Goal: Task Accomplishment & Management: Use online tool/utility

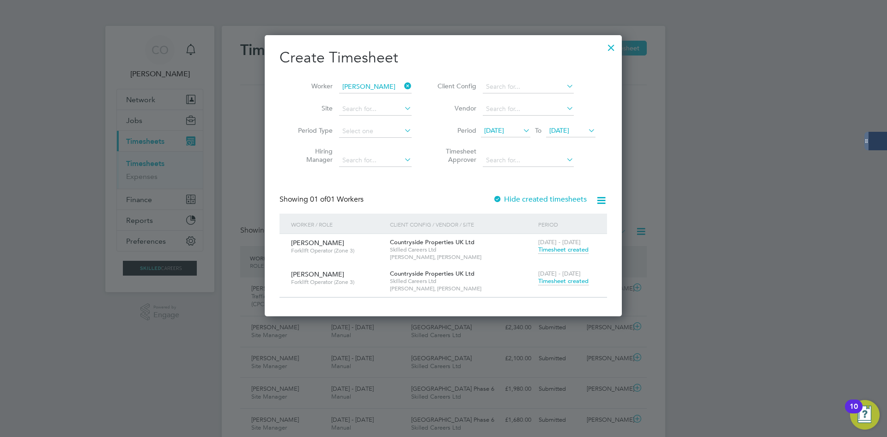
click at [548, 283] on span "Timesheet created" at bounding box center [563, 281] width 50 height 8
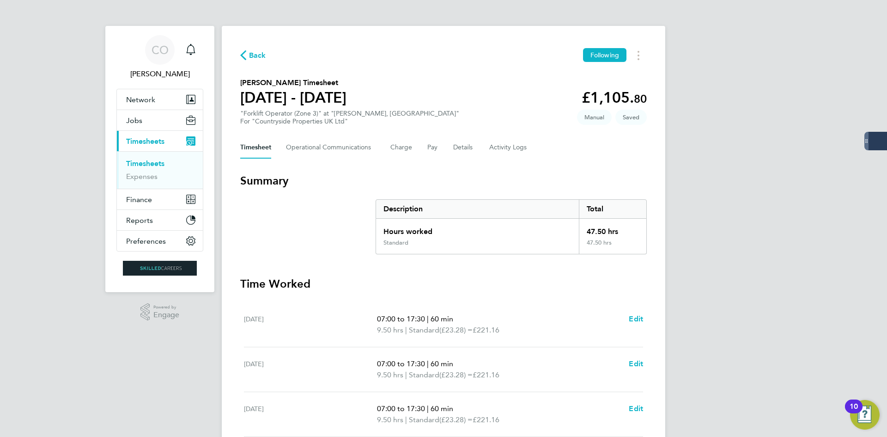
click at [259, 58] on span "Back" at bounding box center [257, 55] width 17 height 11
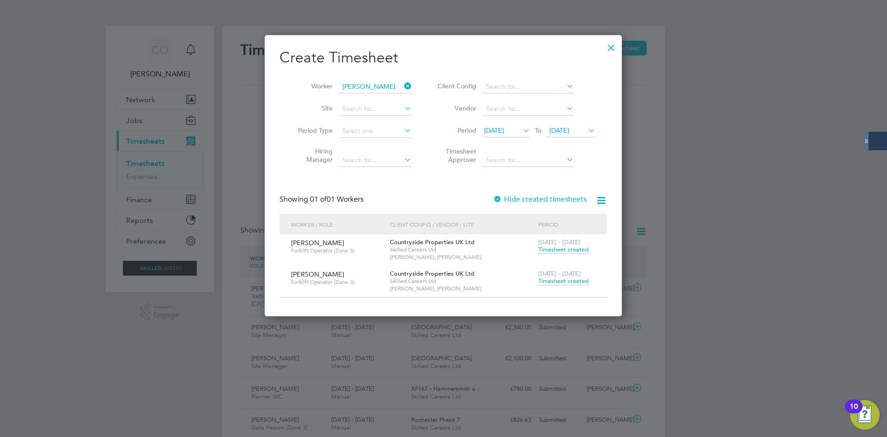
click at [402, 86] on icon at bounding box center [402, 85] width 0 height 13
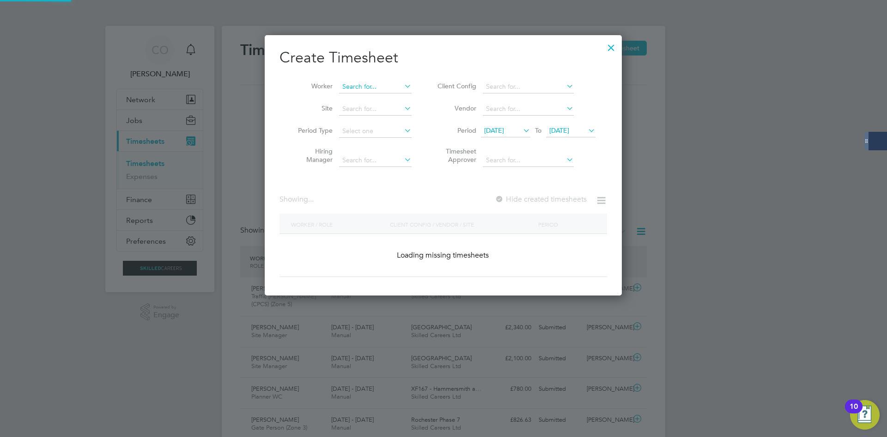
click at [390, 83] on input at bounding box center [375, 86] width 73 height 13
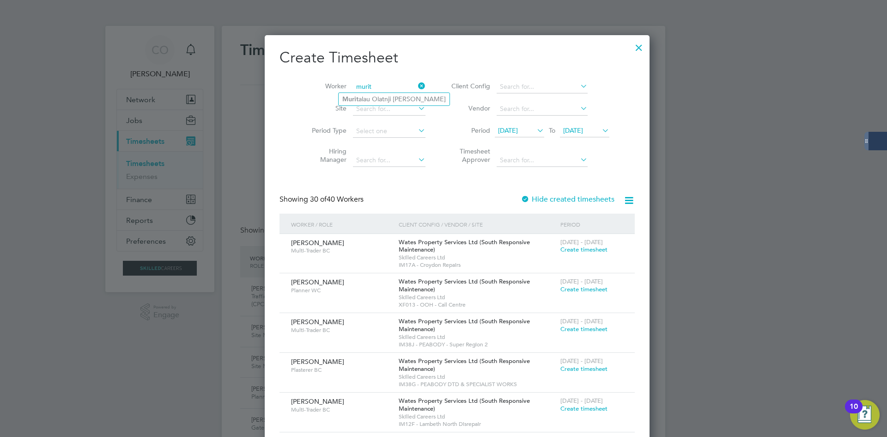
click at [393, 91] on input "murit" at bounding box center [389, 86] width 73 height 13
click at [396, 101] on li "Murit alau Olatnji [PERSON_NAME]" at bounding box center [394, 99] width 111 height 12
type input "Muritalau Olatnji [PERSON_NAME]"
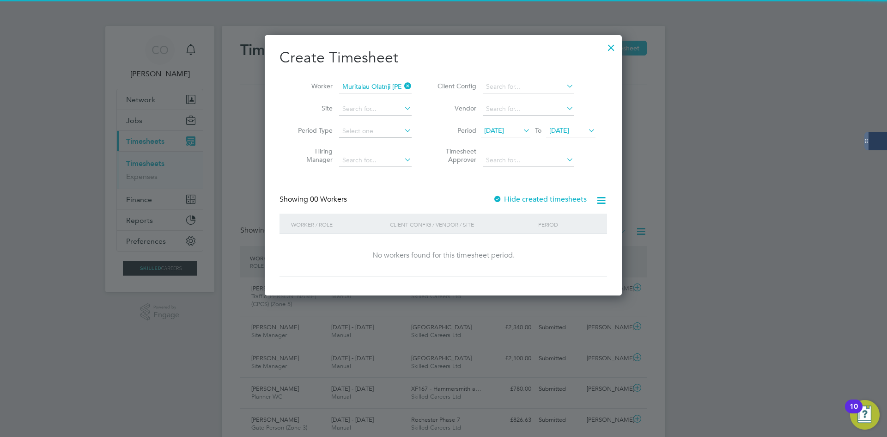
drag, startPoint x: 555, startPoint y: 205, endPoint x: 554, endPoint y: 196, distance: 8.5
click at [555, 205] on div "Showing 00 Workers Hide created timesheets" at bounding box center [444, 204] width 328 height 19
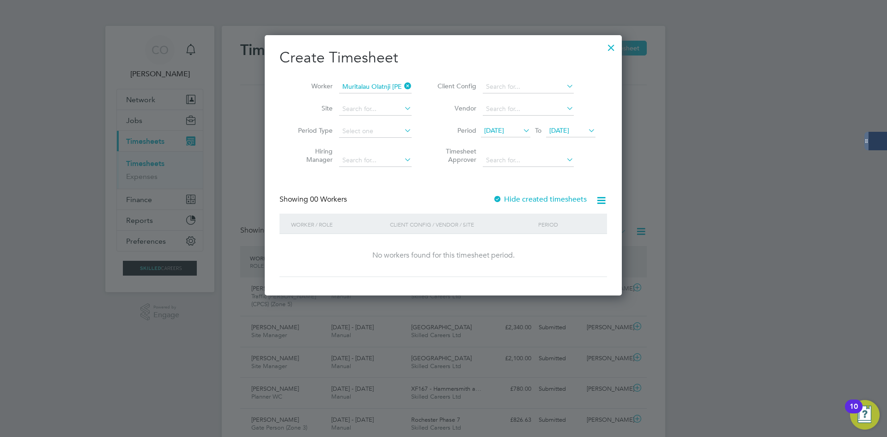
click at [554, 198] on label "Hide created timesheets" at bounding box center [540, 199] width 94 height 9
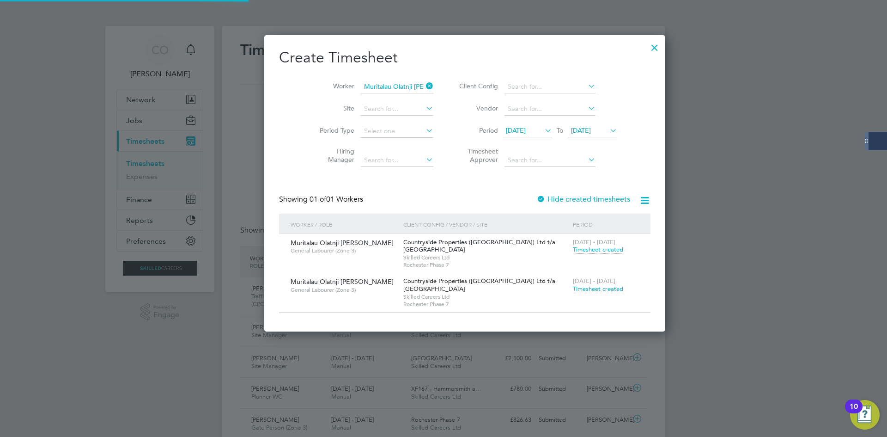
click at [573, 289] on span "Timesheet created" at bounding box center [598, 289] width 50 height 8
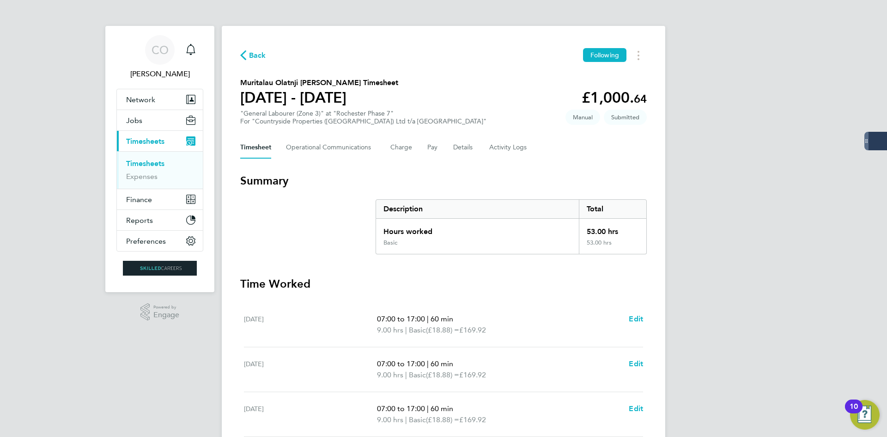
click at [256, 55] on span "Back" at bounding box center [257, 55] width 17 height 11
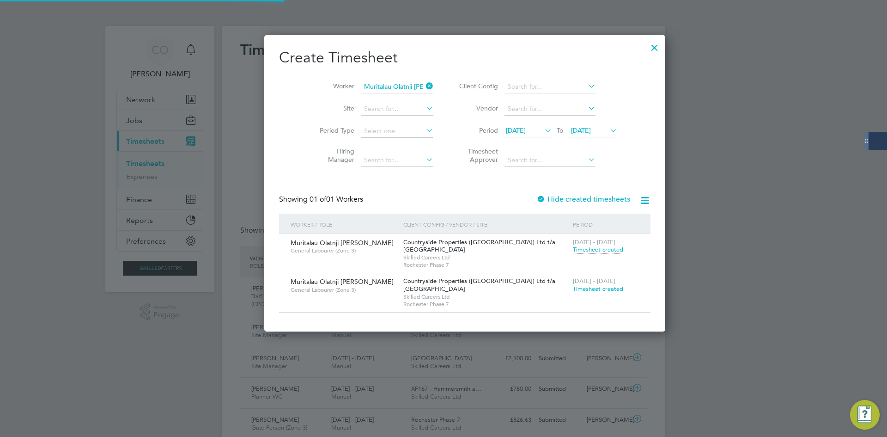
scroll to position [24, 80]
